Goal: Task Accomplishment & Management: Use online tool/utility

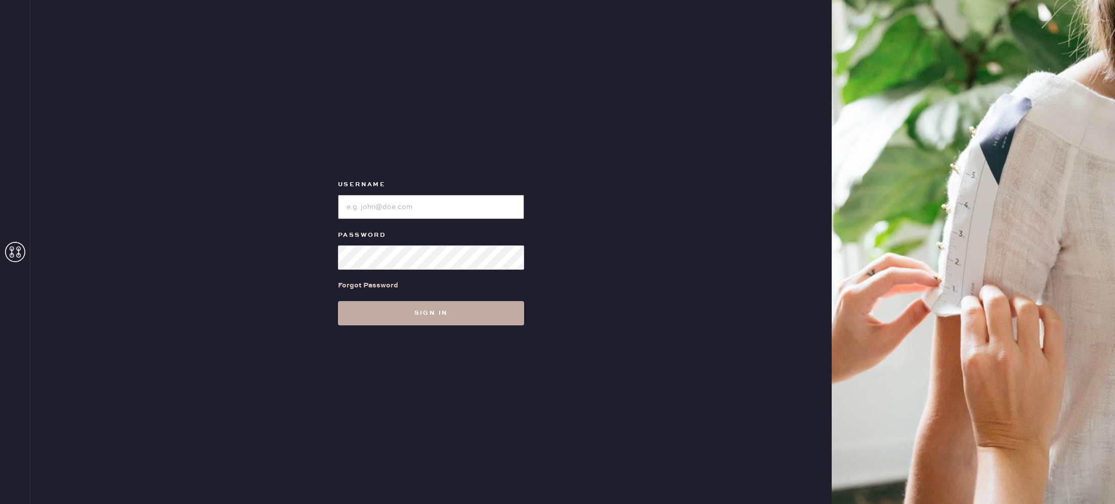
type input "reformationrittenhouse"
click at [424, 314] on button "Sign in" at bounding box center [431, 313] width 186 height 24
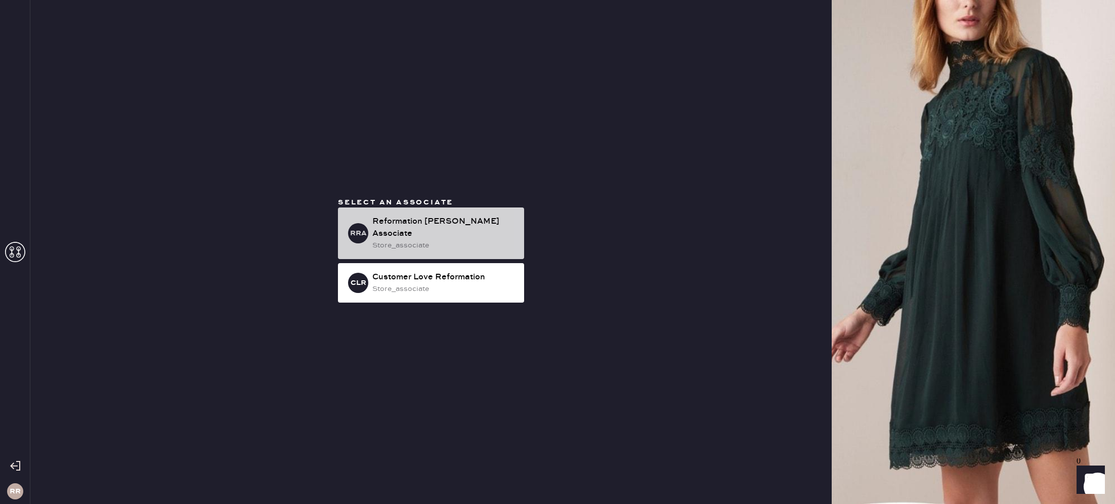
click at [439, 217] on div "RRA Reformation [PERSON_NAME] Associate store_associate" at bounding box center [431, 233] width 186 height 52
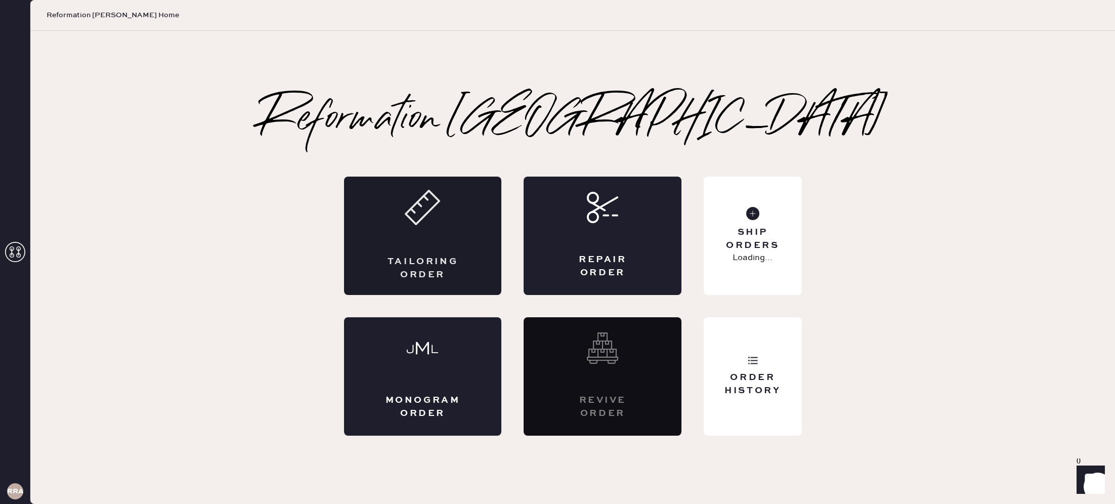
click at [473, 245] on div "Tailoring Order" at bounding box center [423, 236] width 158 height 118
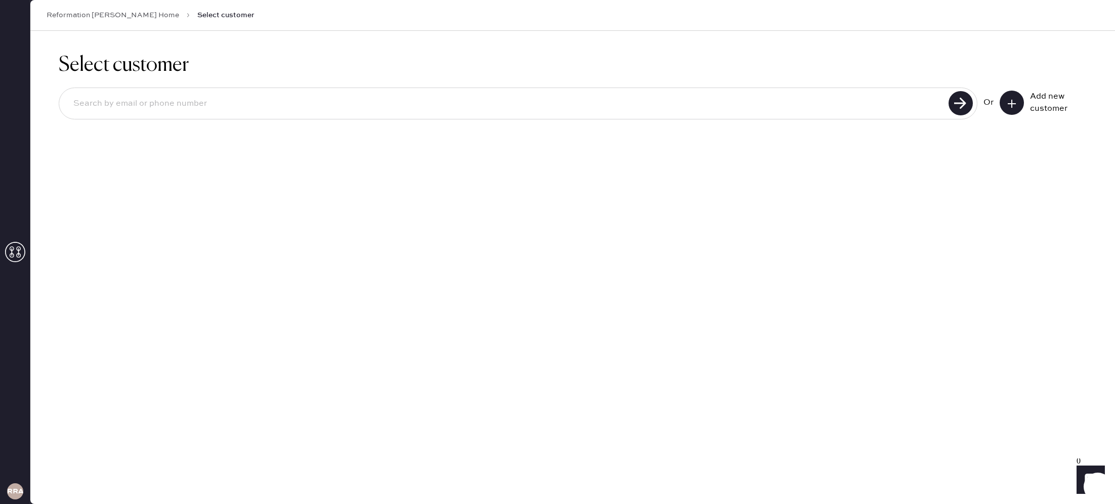
click at [25, 259] on div "RRA" at bounding box center [15, 252] width 30 height 504
click at [20, 253] on use at bounding box center [15, 252] width 20 height 20
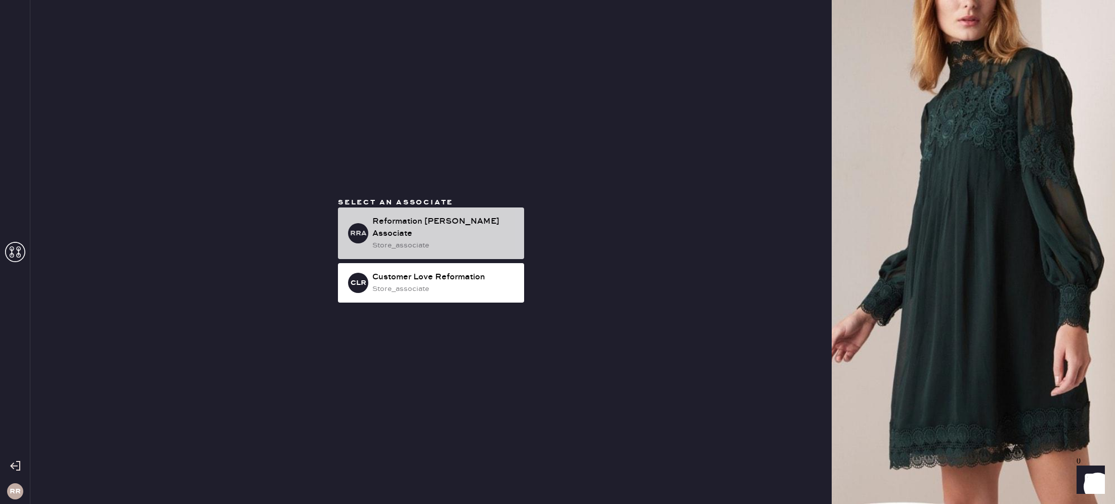
click at [441, 223] on div "Reformation [PERSON_NAME] Associate" at bounding box center [444, 228] width 144 height 24
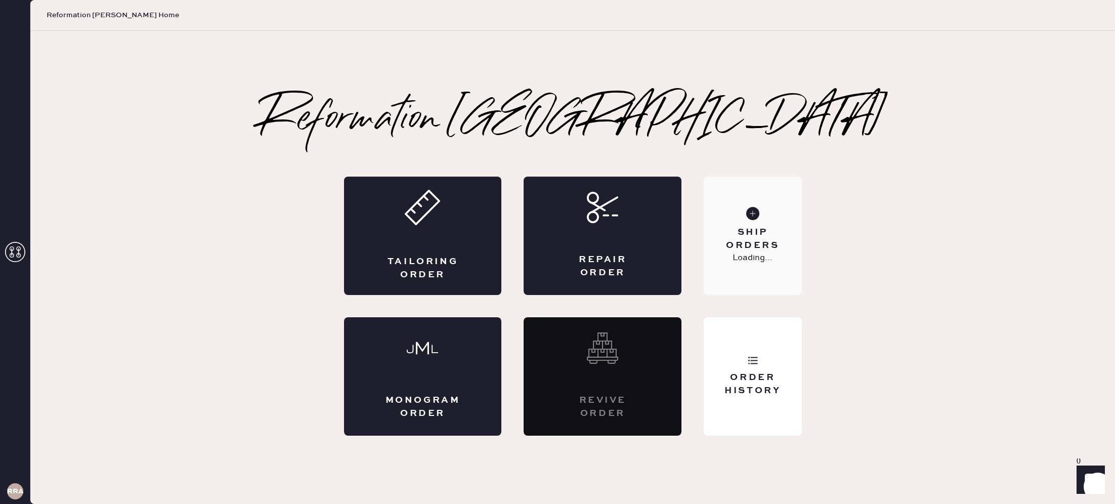
click at [728, 198] on div "Ship Orders Loading..." at bounding box center [753, 236] width 98 height 118
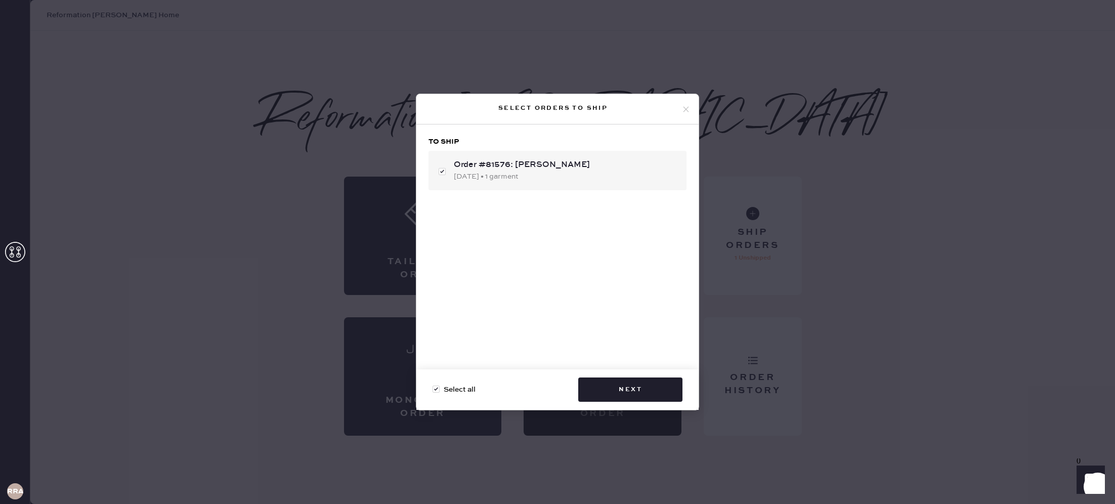
checkbox input "true"
click at [591, 382] on button "Next" at bounding box center [630, 389] width 104 height 24
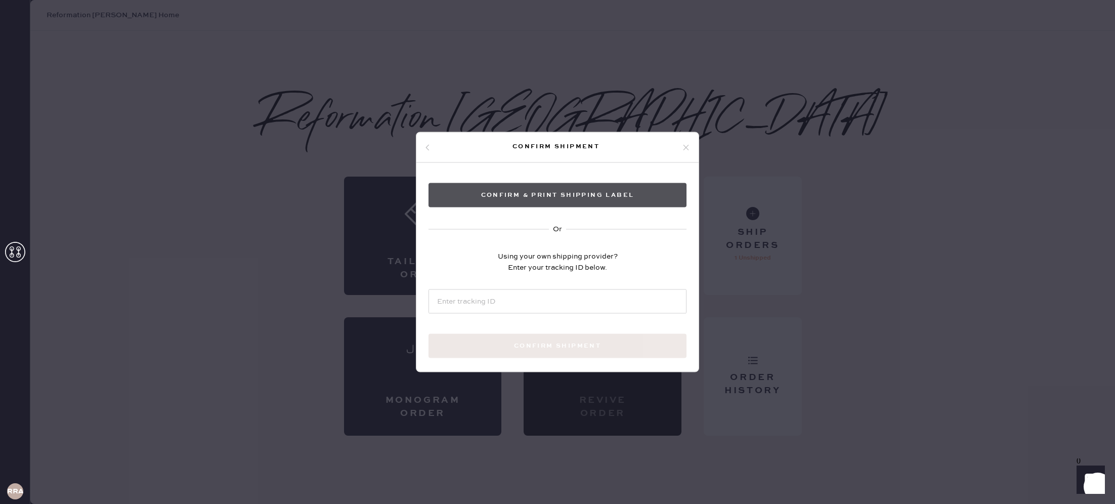
click at [577, 195] on button "Confirm & Print shipping label" at bounding box center [558, 195] width 258 height 24
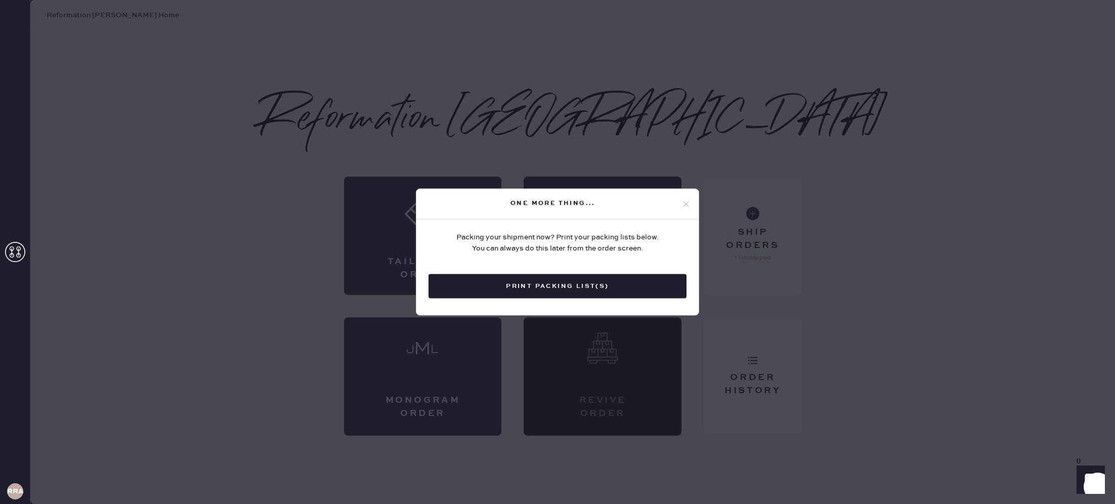
click at [643, 297] on button "Print Packing List(s)" at bounding box center [558, 286] width 258 height 24
